Goal: Transaction & Acquisition: Purchase product/service

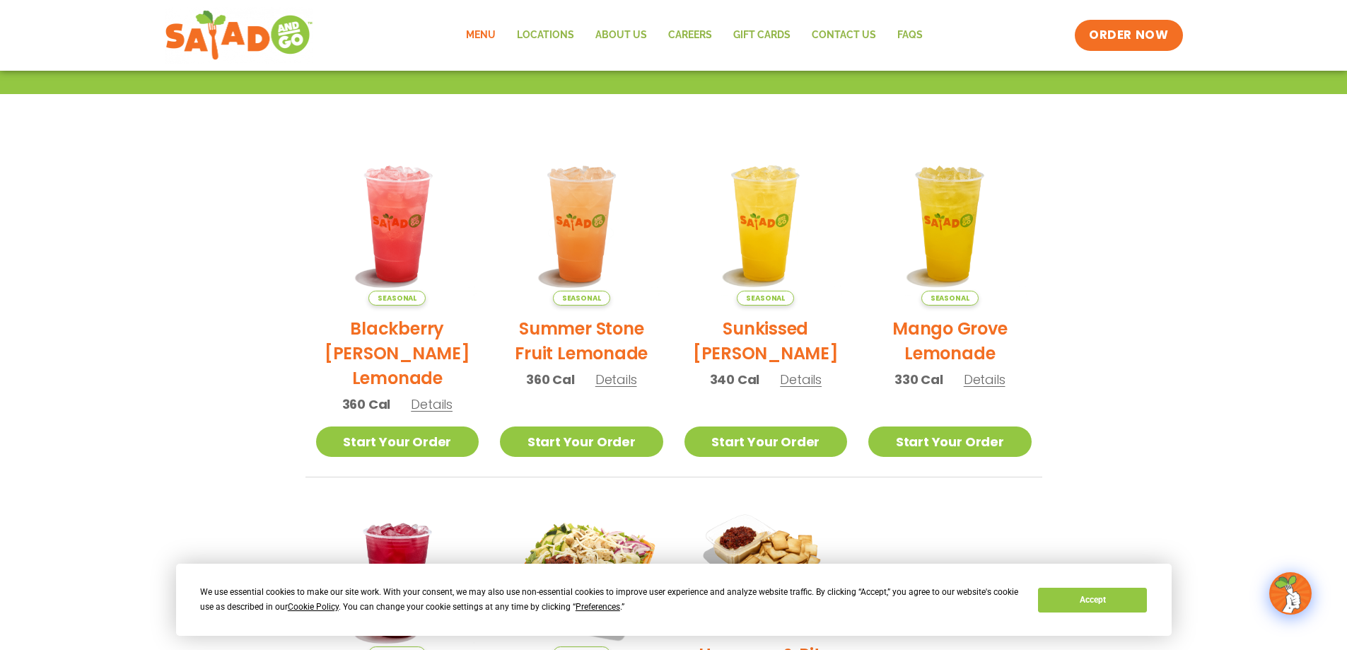
scroll to position [45, 0]
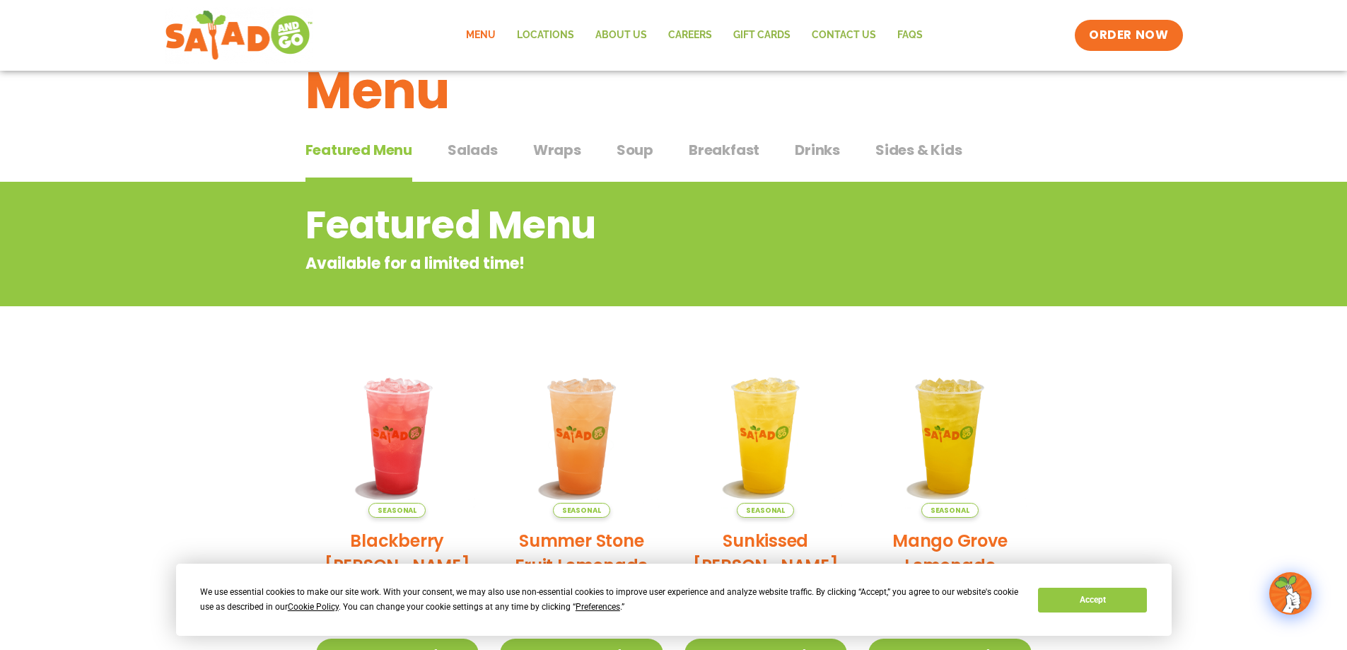
click at [557, 147] on span "Wraps" at bounding box center [557, 149] width 48 height 21
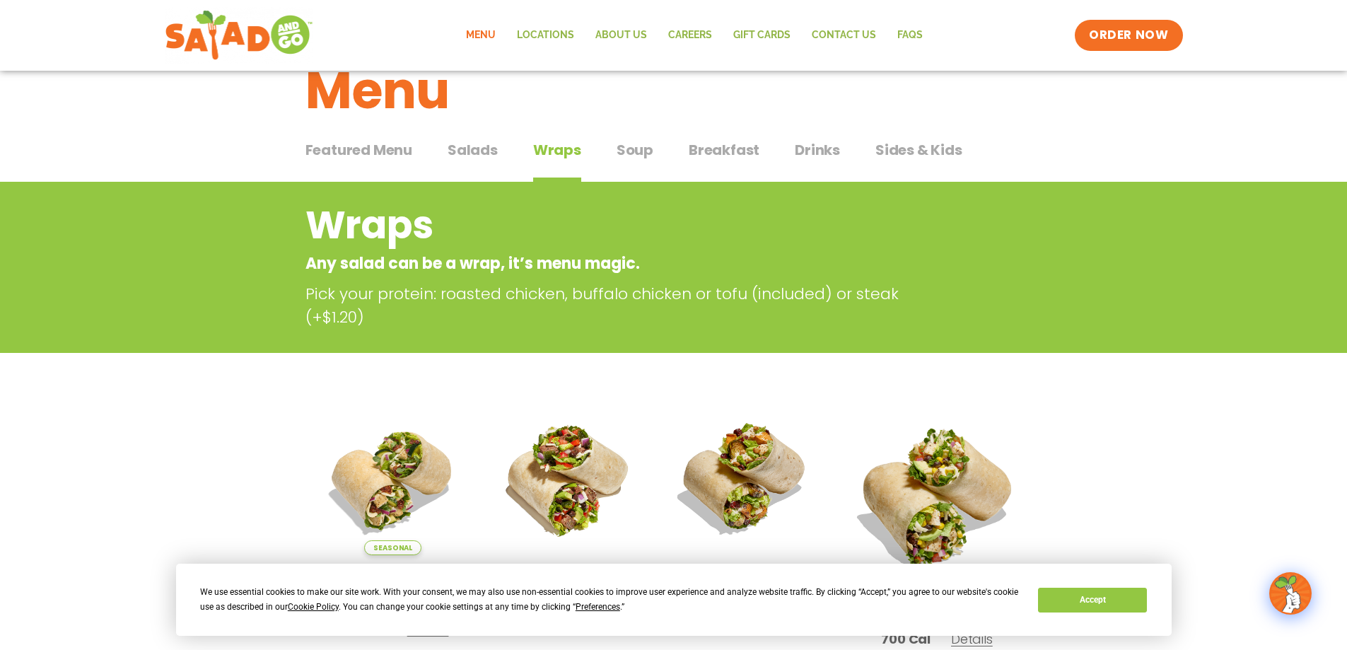
click at [643, 137] on div "Featured Menu Featured Menu Salads Salads Wraps Wraps Soup Soup Breakfast Break…" at bounding box center [673, 158] width 737 height 48
click at [639, 144] on span "Soup" at bounding box center [635, 149] width 37 height 21
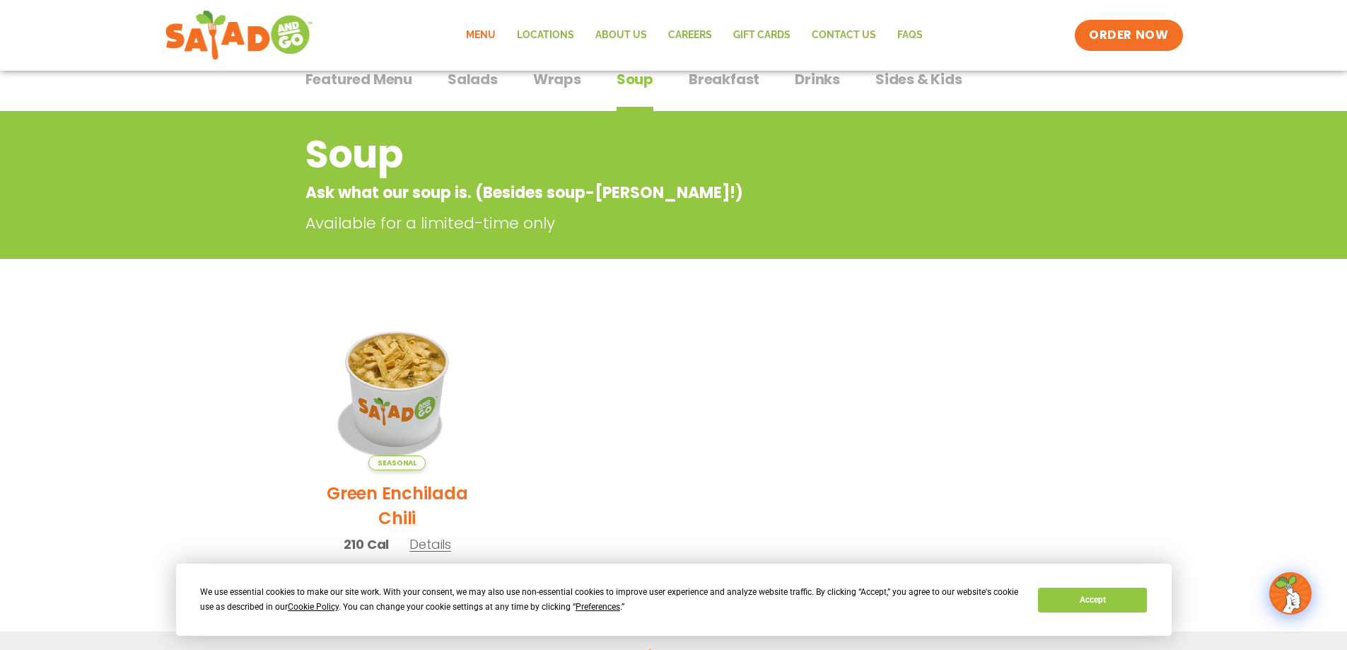
scroll to position [45, 0]
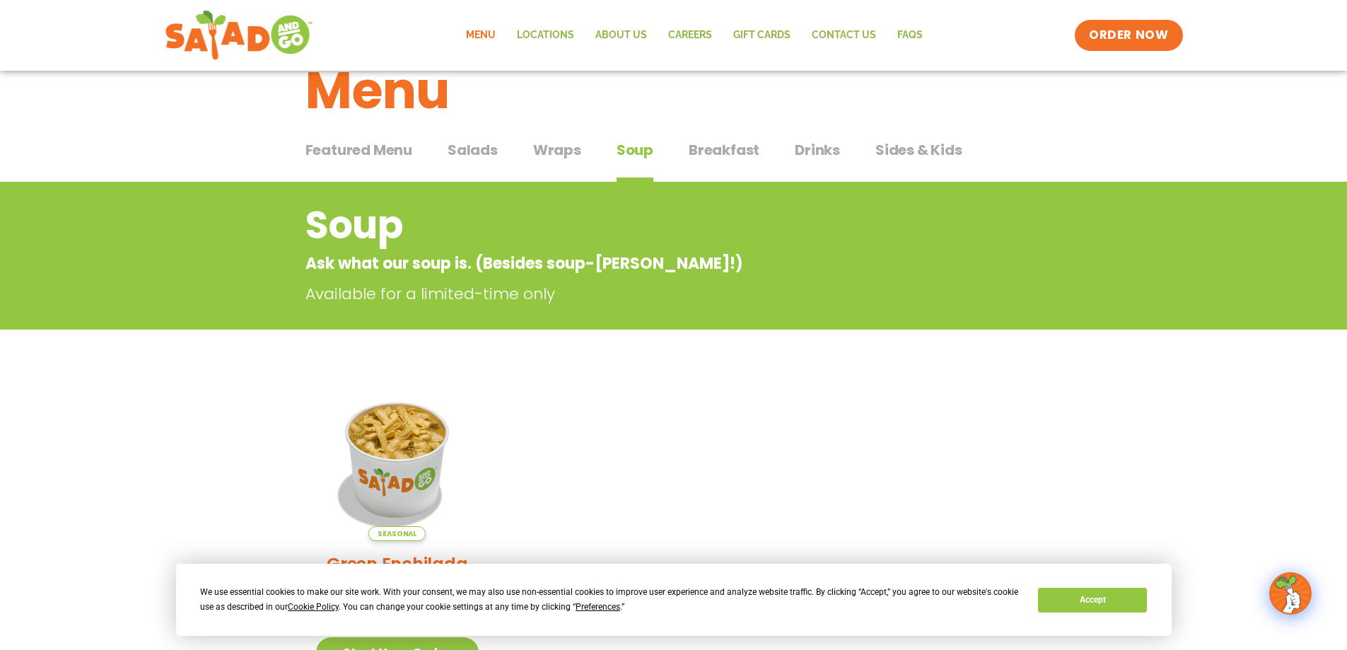
click at [734, 146] on span "Breakfast" at bounding box center [724, 149] width 71 height 21
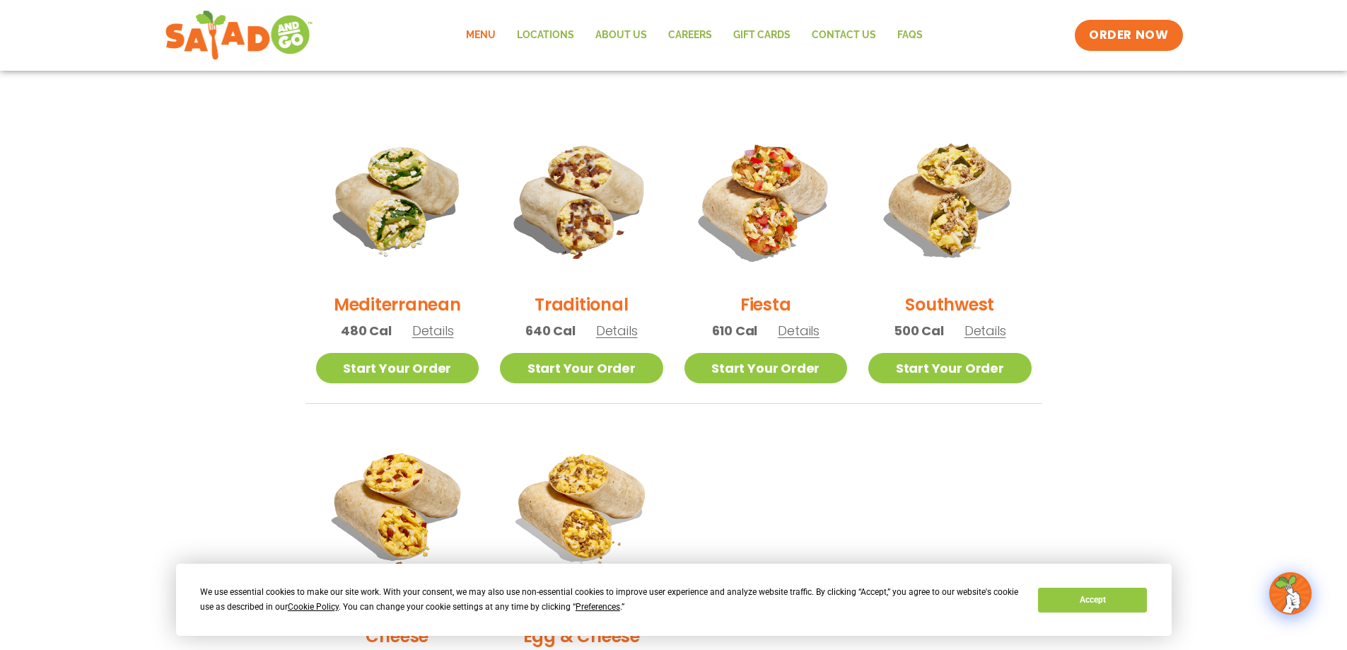
scroll to position [45, 0]
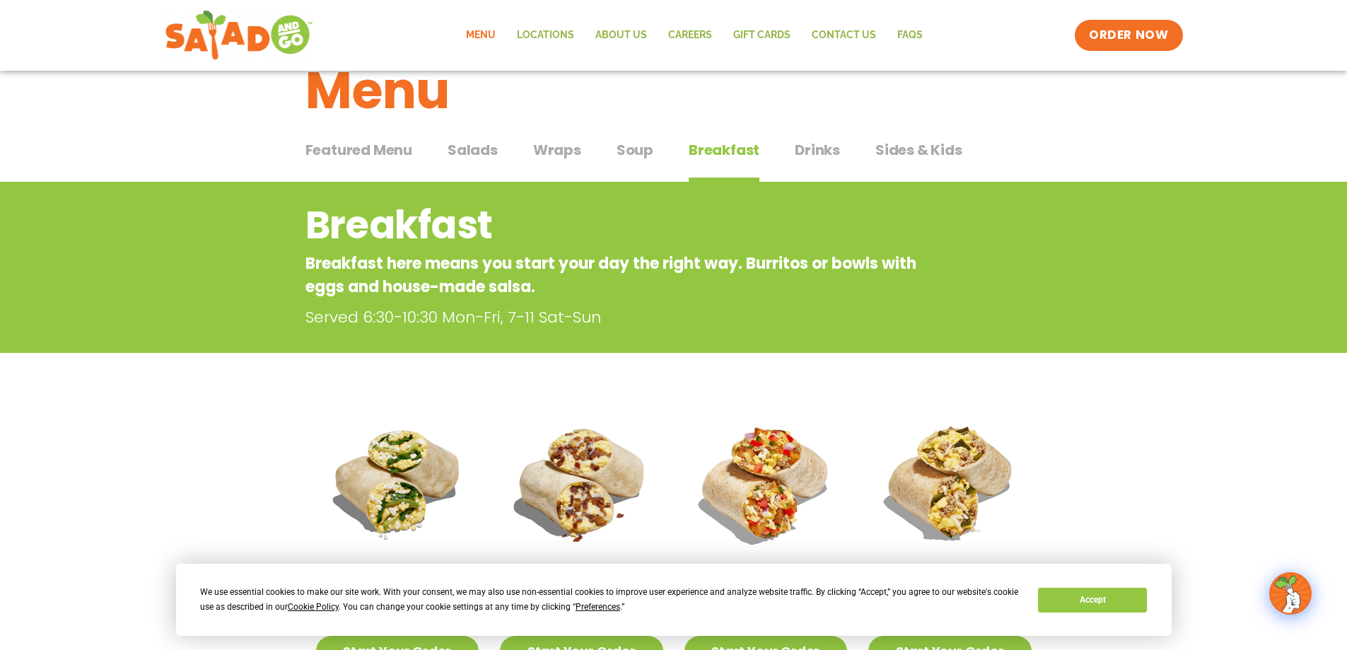
click at [804, 151] on span "Drinks" at bounding box center [817, 149] width 45 height 21
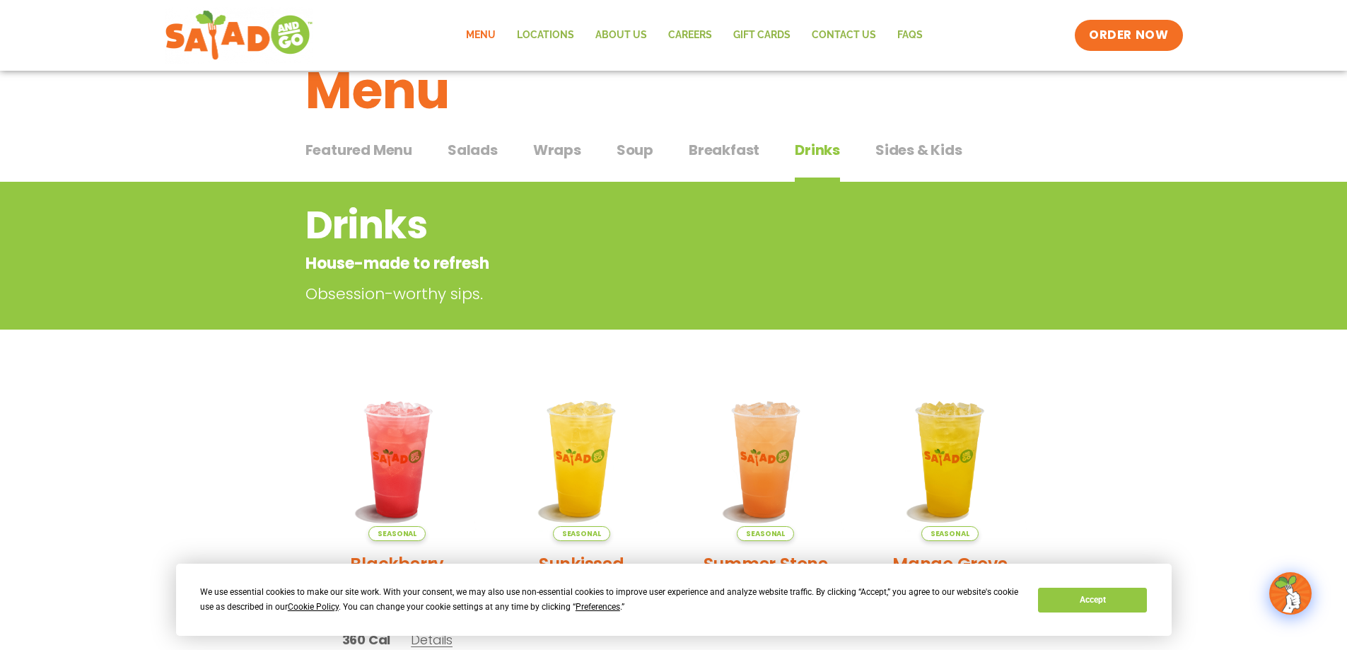
click at [894, 146] on span "Sides & Kids" at bounding box center [918, 149] width 87 height 21
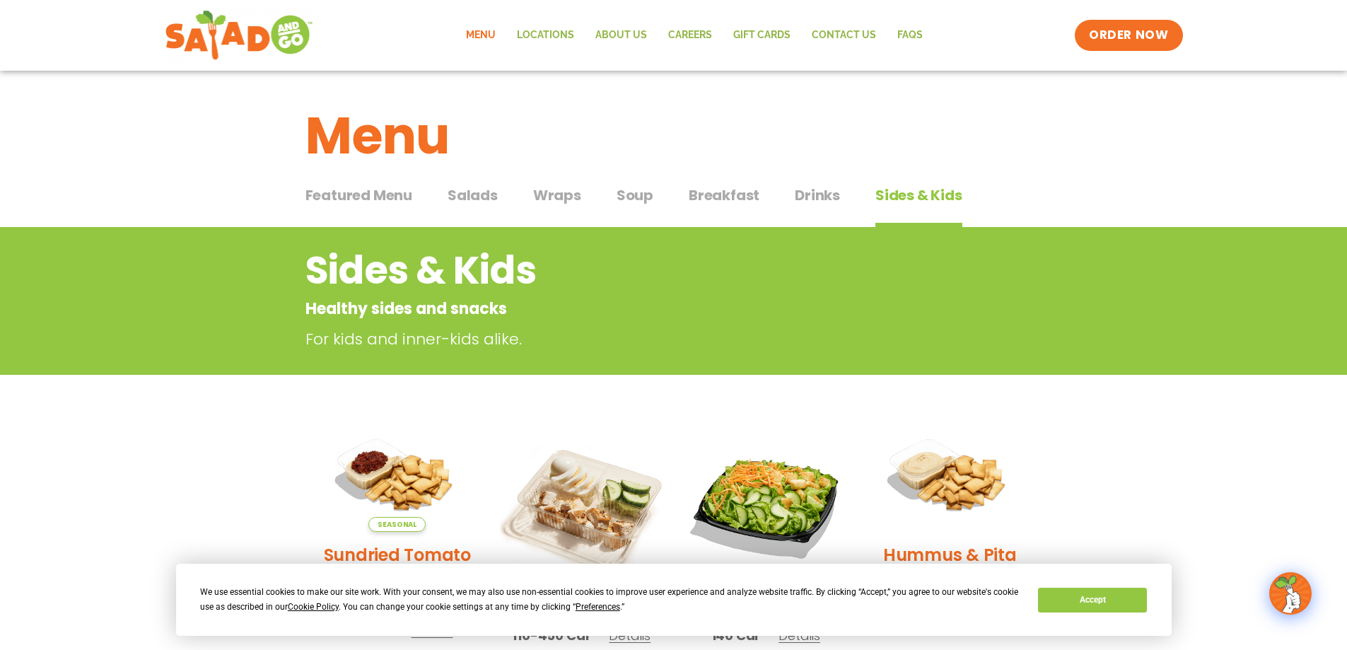
click at [549, 198] on span "Wraps" at bounding box center [557, 195] width 48 height 21
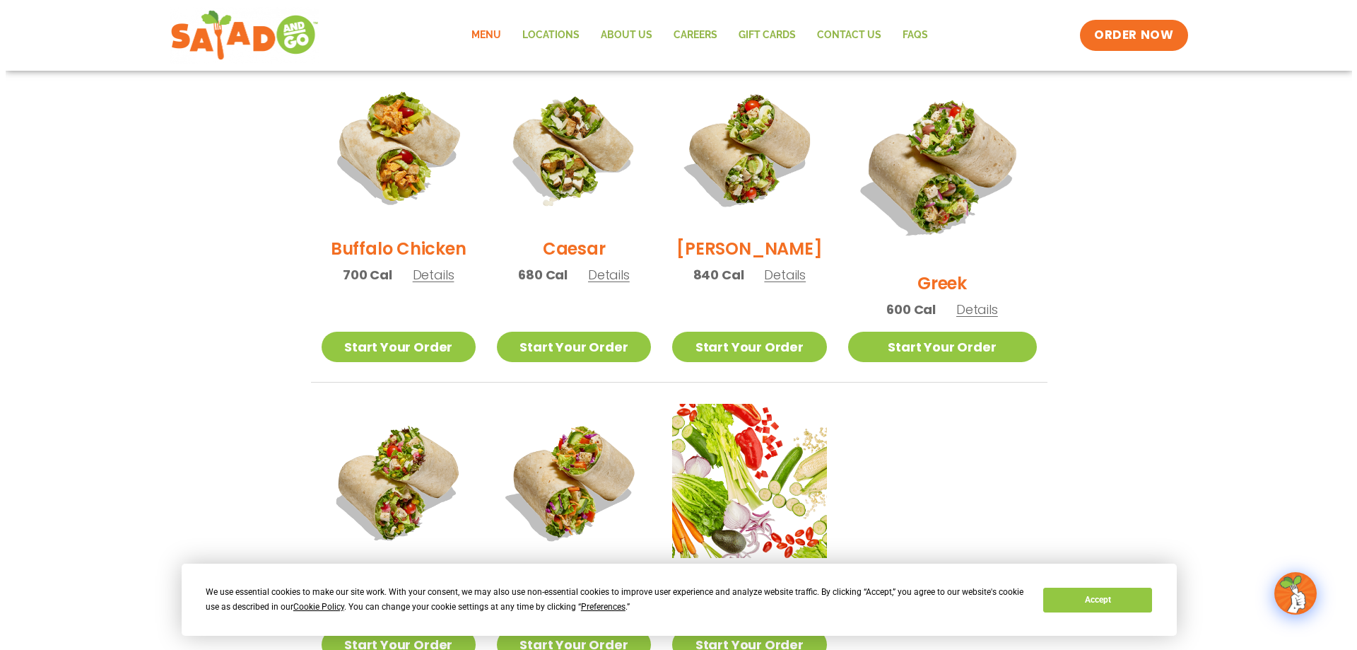
scroll to position [848, 0]
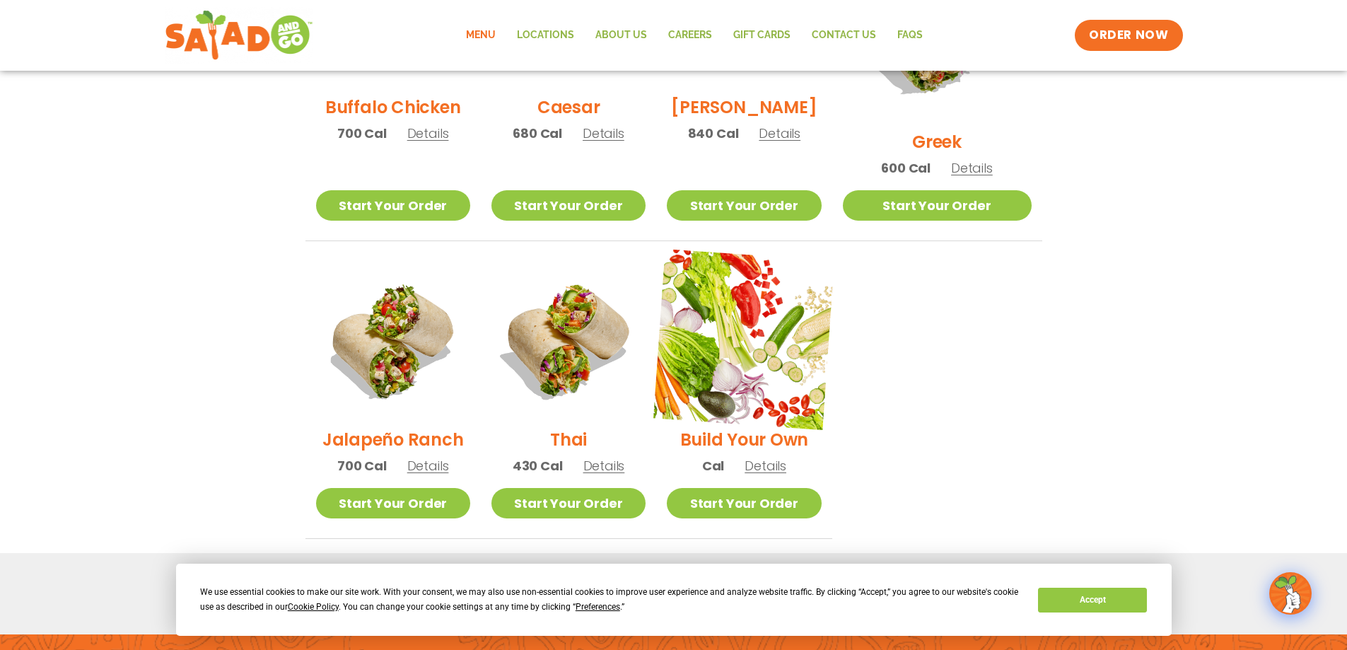
click at [816, 327] on img at bounding box center [743, 339] width 181 height 181
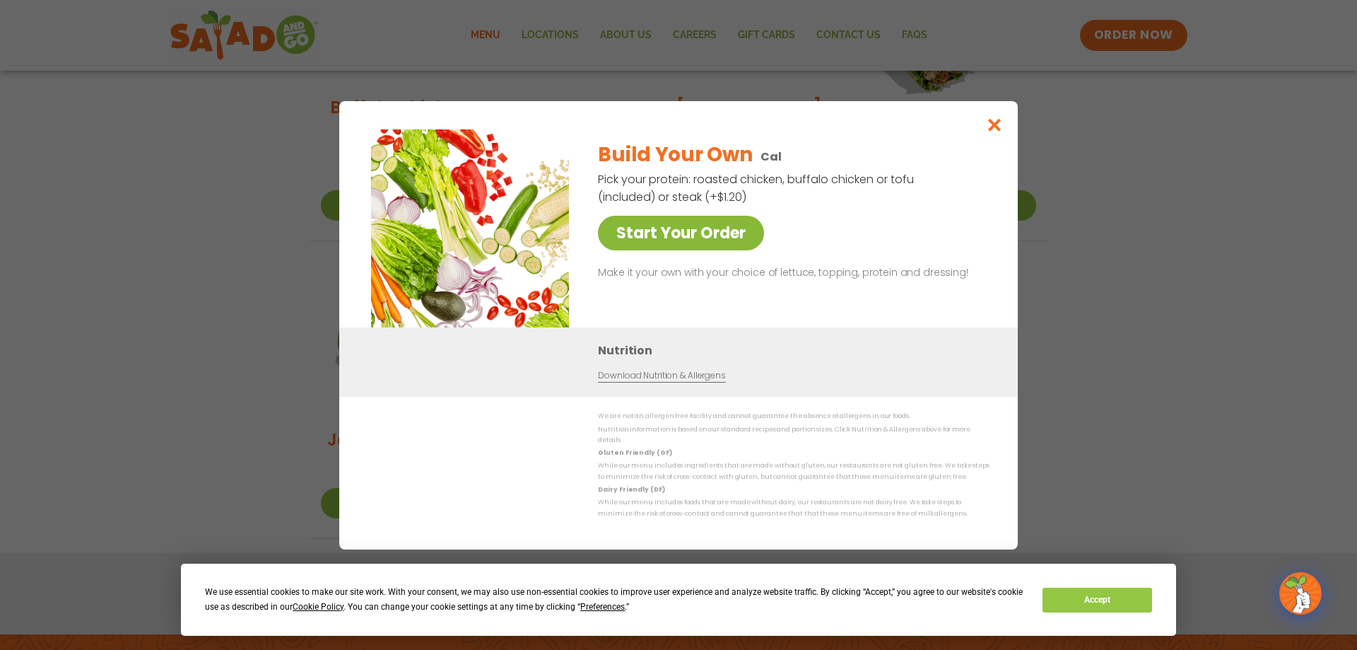
click at [718, 247] on link "Start Your Order" at bounding box center [681, 233] width 166 height 35
